Goal: Navigation & Orientation: Find specific page/section

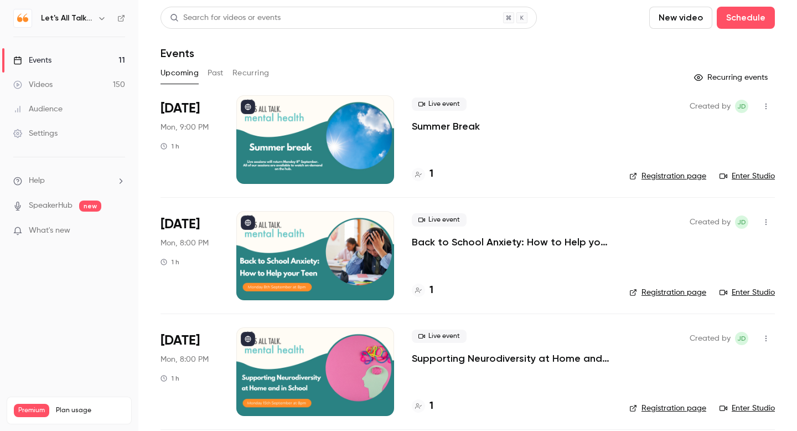
click at [101, 20] on icon "button" at bounding box center [101, 18] width 9 height 9
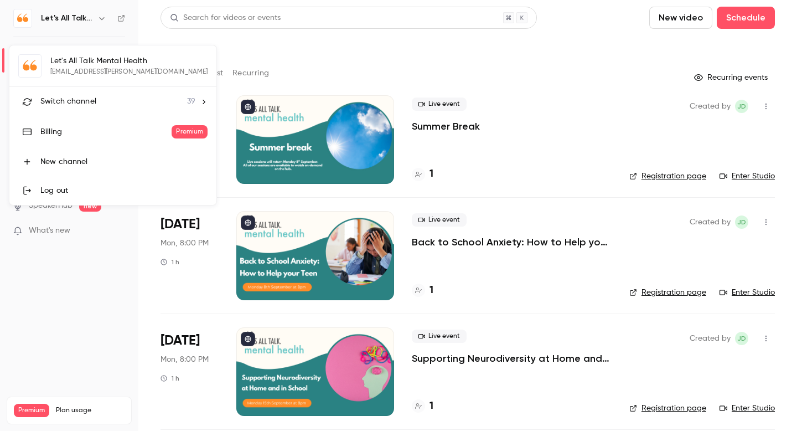
click at [91, 105] on span "Switch channel" at bounding box center [68, 102] width 56 height 12
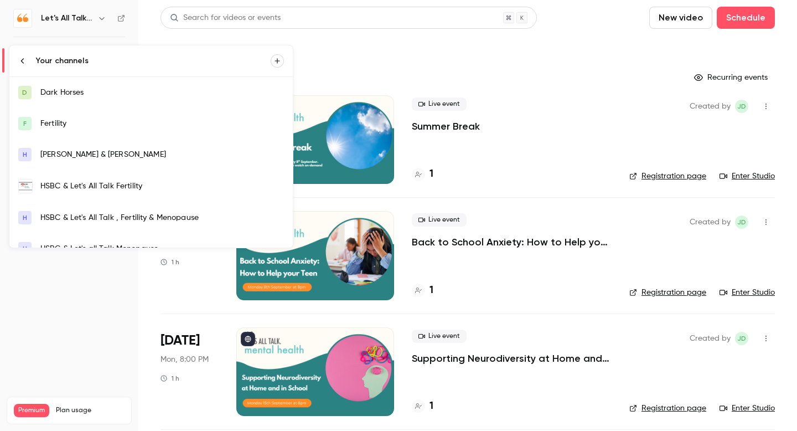
click at [99, 58] on div "Your channels" at bounding box center [153, 60] width 235 height 11
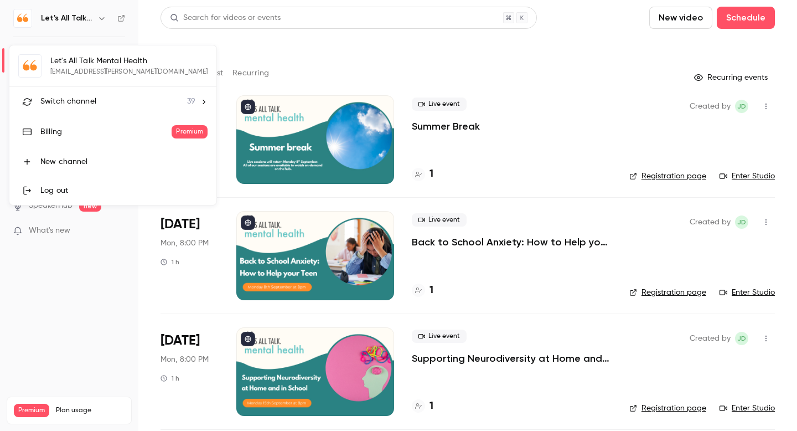
click at [101, 19] on div at bounding box center [398, 215] width 797 height 431
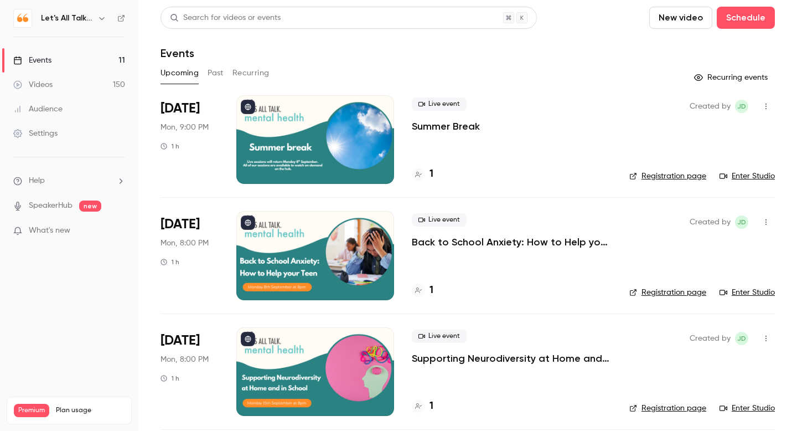
click at [100, 20] on icon "button" at bounding box center [101, 18] width 9 height 9
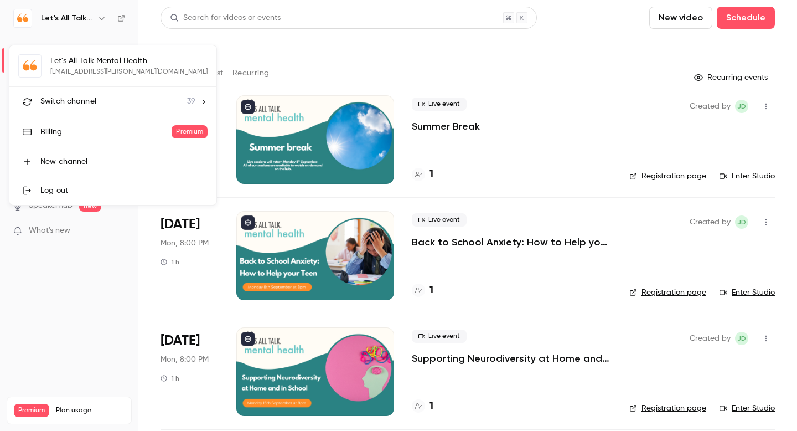
click at [98, 101] on div "Switch channel 39" at bounding box center [117, 102] width 155 height 12
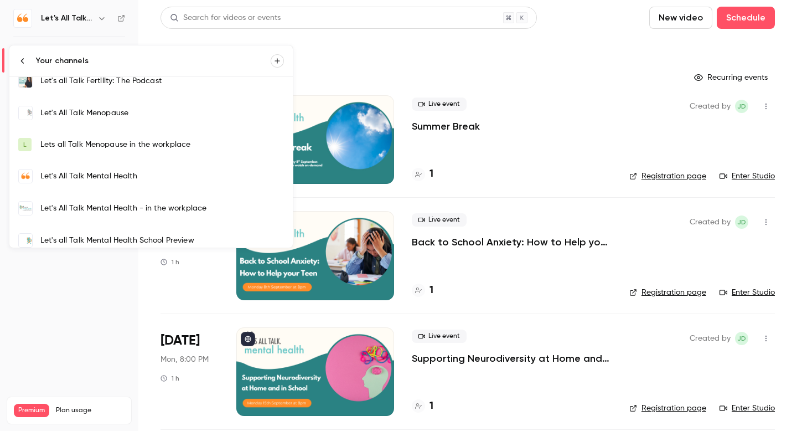
scroll to position [345, 0]
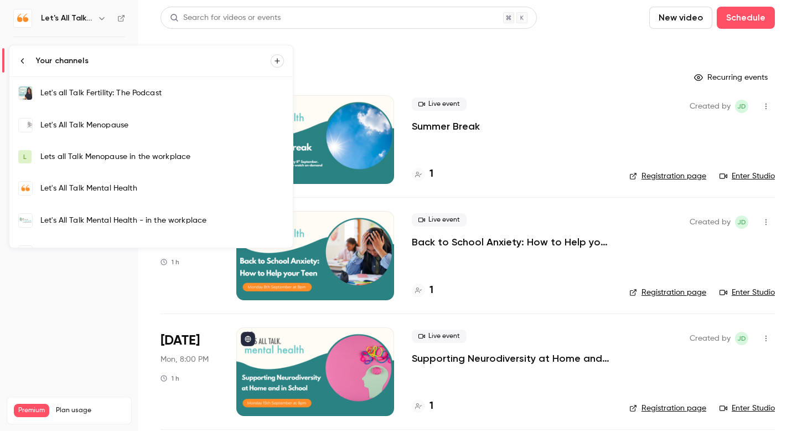
click at [88, 125] on div "Let's All Talk Menopause" at bounding box center [162, 125] width 244 height 11
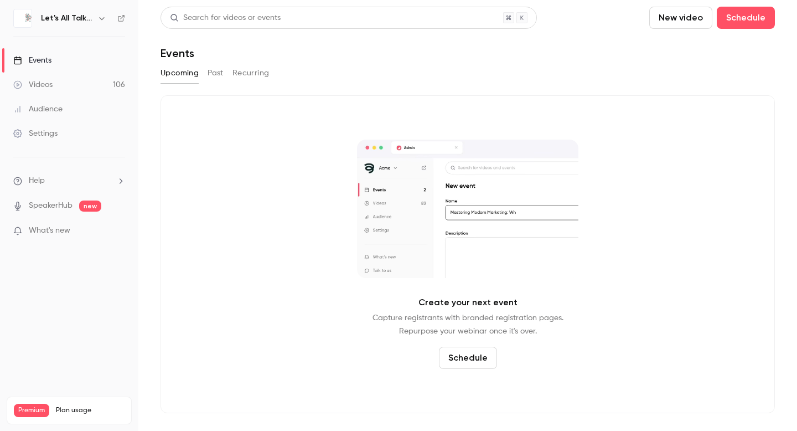
click at [44, 60] on div "Events" at bounding box center [32, 60] width 38 height 11
click at [43, 88] on div "Videos" at bounding box center [32, 84] width 39 height 11
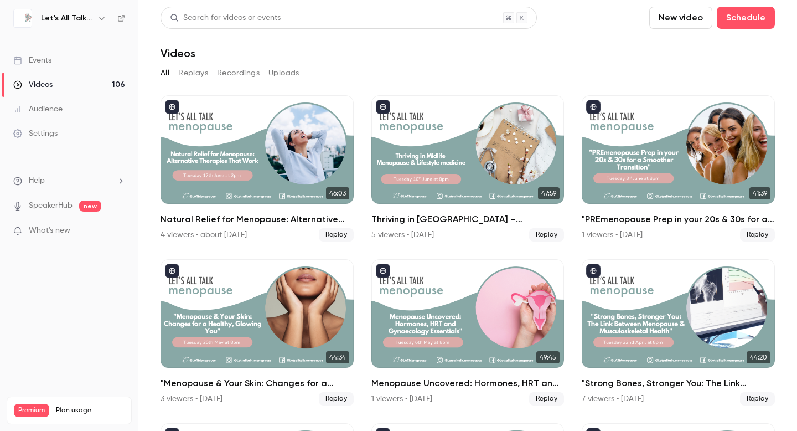
click at [42, 58] on div "Events" at bounding box center [32, 60] width 38 height 11
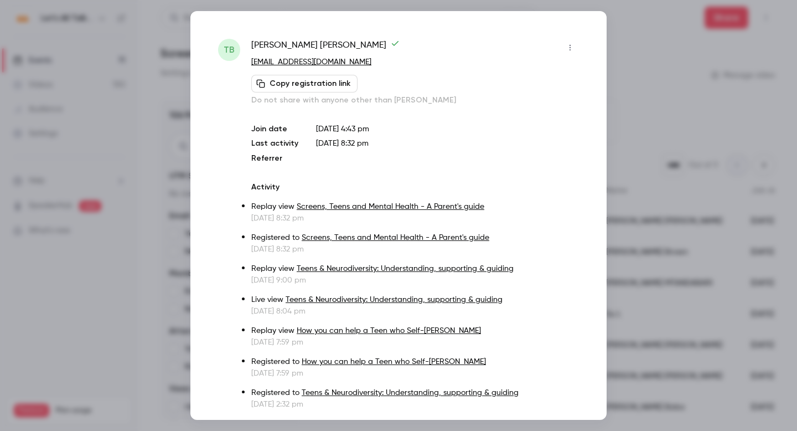
scroll to position [61, 0]
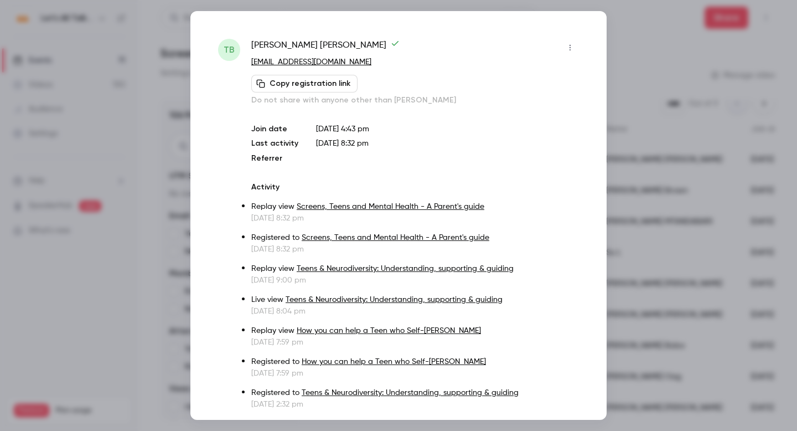
click at [642, 38] on div at bounding box center [398, 215] width 797 height 431
